Goal: Communication & Community: Ask a question

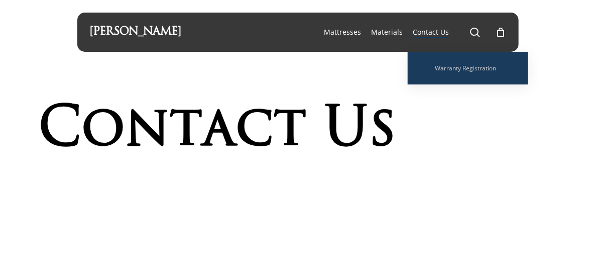
click at [432, 32] on span "Contact Us" at bounding box center [431, 32] width 36 height 10
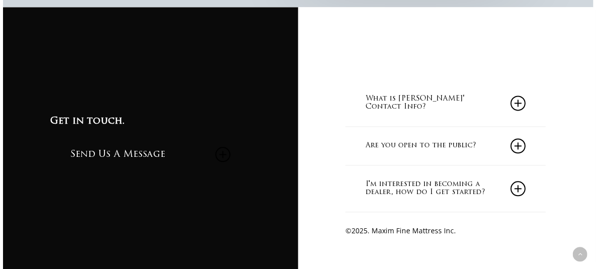
scroll to position [790, 0]
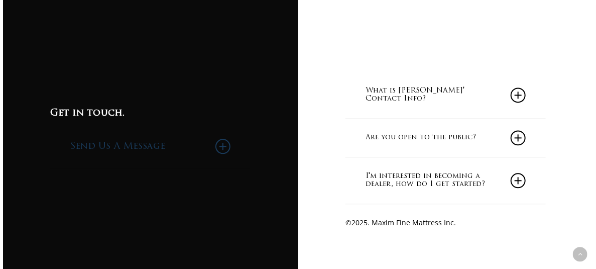
click at [98, 149] on link "Send Us A Message" at bounding box center [150, 147] width 160 height 44
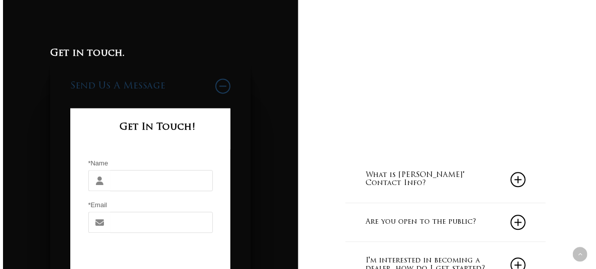
click at [163, 184] on input "*Name" at bounding box center [161, 180] width 102 height 21
type input "Dave"
click at [155, 225] on input "*Email" at bounding box center [161, 221] width 102 height 21
type input "puentefurniture@hotmail.com"
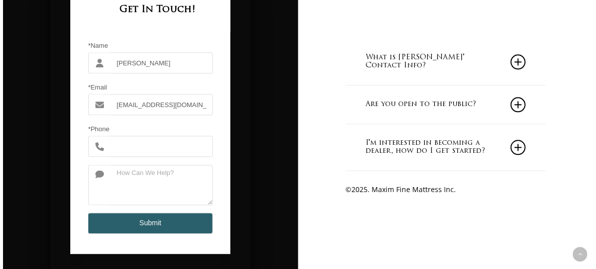
scroll to position [917, 0]
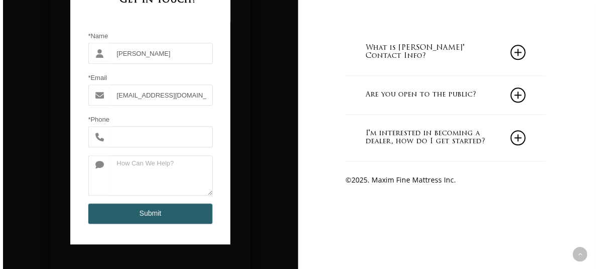
click at [186, 136] on input "*Phone" at bounding box center [161, 136] width 102 height 21
type input "6269190077"
click at [174, 181] on textarea at bounding box center [161, 175] width 102 height 40
type textarea "h"
click at [97, 176] on span at bounding box center [99, 175] width 22 height 40
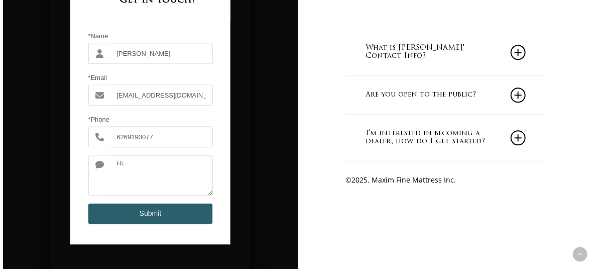
click at [107, 173] on span at bounding box center [99, 175] width 22 height 40
click at [94, 177] on span at bounding box center [99, 175] width 22 height 40
click at [136, 172] on textarea "Hi," at bounding box center [161, 175] width 102 height 40
type textarea "Hi,do you delivery for Puente furniture today?"
click at [157, 219] on button "Submit" at bounding box center [150, 213] width 125 height 21
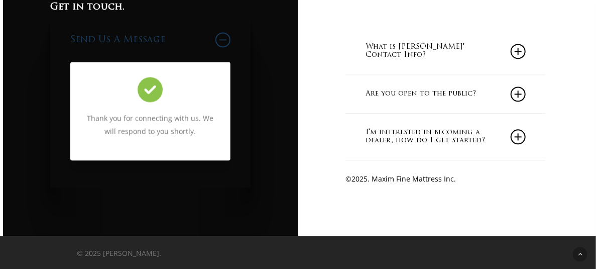
scroll to position [841, 0]
